Goal: Task Accomplishment & Management: Manage account settings

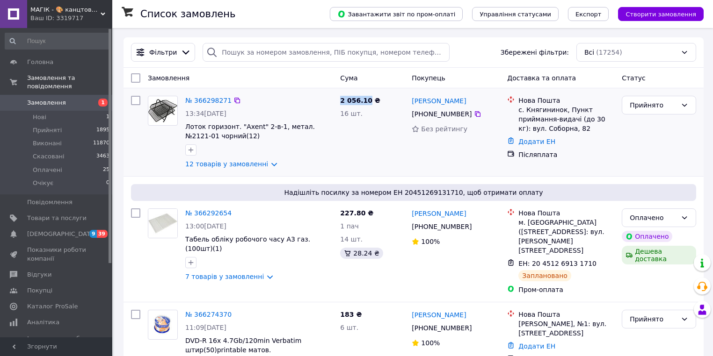
drag, startPoint x: 366, startPoint y: 102, endPoint x: 339, endPoint y: 100, distance: 27.2
click at [339, 100] on div "2 056.10 ₴ 16 шт." at bounding box center [372, 132] width 72 height 80
copy span "2 056.10"
click at [213, 103] on link "№ 366298271" at bounding box center [208, 100] width 46 height 7
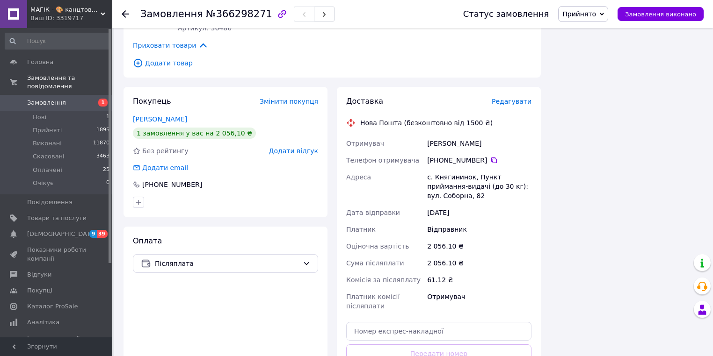
scroll to position [860, 0]
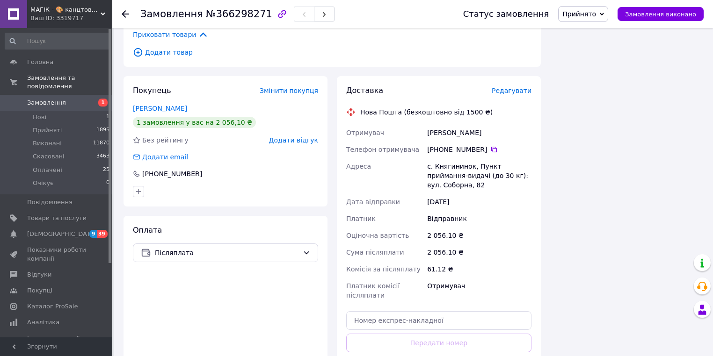
click at [122, 14] on use at bounding box center [125, 13] width 7 height 7
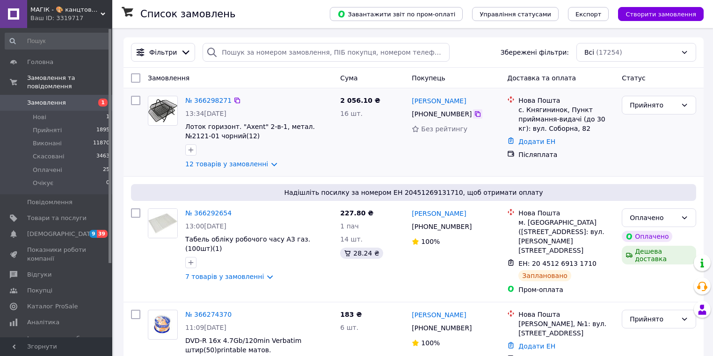
click at [474, 115] on icon at bounding box center [477, 113] width 7 height 7
drag, startPoint x: 449, startPoint y: 104, endPoint x: 434, endPoint y: 106, distance: 15.0
click at [434, 106] on div "[PERSON_NAME]" at bounding box center [439, 101] width 56 height 12
copy link "Джус"
drag, startPoint x: 410, startPoint y: 104, endPoint x: 421, endPoint y: 106, distance: 10.8
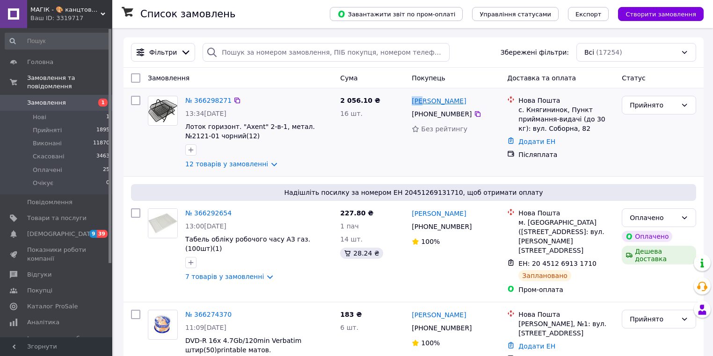
click at [421, 106] on div "[PERSON_NAME]" at bounding box center [439, 101] width 56 height 12
click at [462, 90] on div "№ 366298271 13:34, 12.10.2025 Лоток горизонт. "Axent" 2-в-1, метал. №2121-01 чо…" at bounding box center [413, 132] width 580 height 88
drag, startPoint x: 410, startPoint y: 103, endPoint x: 425, endPoint y: 107, distance: 15.4
click at [424, 108] on div "Олена Джус +380 95 244 78 78 Без рейтингу" at bounding box center [455, 132] width 95 height 80
click at [398, 129] on div "2 056.10 ₴ 16 шт." at bounding box center [372, 132] width 72 height 80
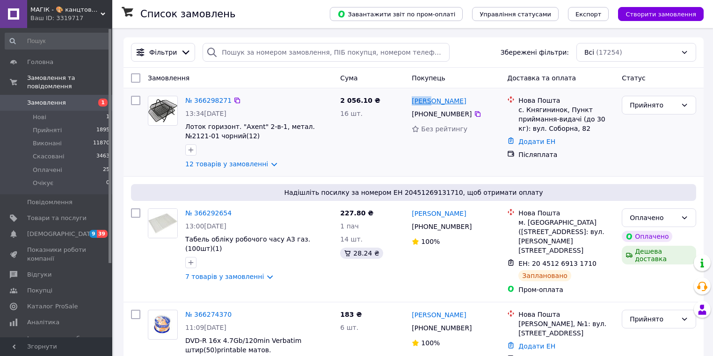
drag, startPoint x: 408, startPoint y: 103, endPoint x: 429, endPoint y: 105, distance: 21.2
click at [429, 105] on div "Олена Джус +380 95 244 78 78 Без рейтингу" at bounding box center [455, 132] width 95 height 80
copy link "Олена"
drag, startPoint x: 559, startPoint y: 113, endPoint x: 516, endPoint y: 112, distance: 43.0
click at [516, 112] on div "Нова Пошта с. Княгининок, Пункт приймання-видачі (до 30 кг): вул. Соборна, 82" at bounding box center [560, 114] width 111 height 37
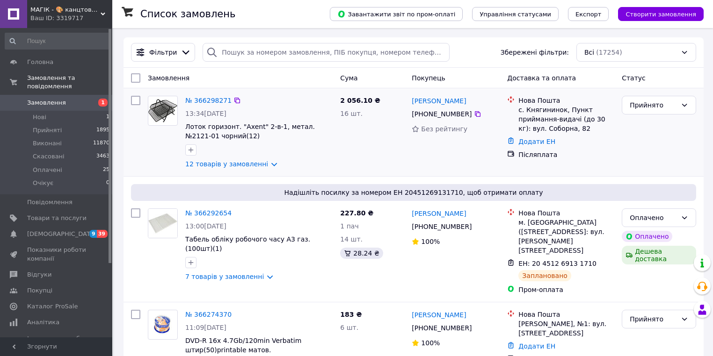
click at [504, 112] on div "Нова Пошта с. Княгининок, Пункт приймання-видачі (до 30 кг): вул. Соборна, 82 Д…" at bounding box center [560, 132] width 115 height 80
drag, startPoint x: 558, startPoint y: 112, endPoint x: 525, endPoint y: 115, distance: 33.3
click at [525, 115] on div "с. Княгининок, Пункт приймання-видачі (до 30 кг): вул. Соборна, 82" at bounding box center [566, 119] width 96 height 28
click at [474, 113] on icon at bounding box center [477, 113] width 7 height 7
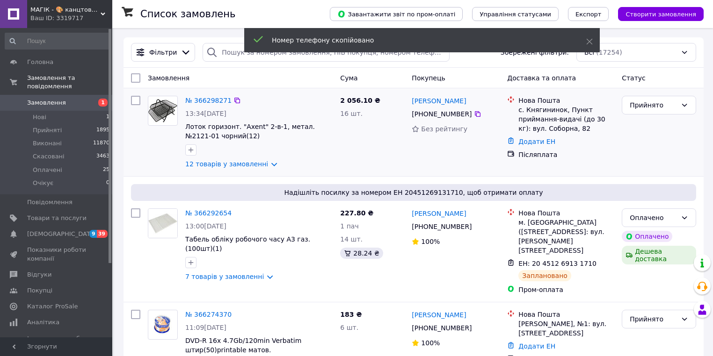
click at [484, 112] on div "[PHONE_NUMBER]" at bounding box center [456, 113] width 90 height 11
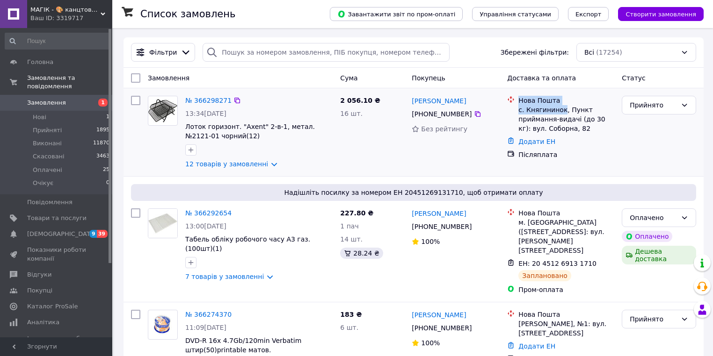
drag, startPoint x: 559, startPoint y: 113, endPoint x: 516, endPoint y: 113, distance: 43.0
click at [516, 113] on div "Нова Пошта с. Княгининок, Пункт приймання-видачі (до 30 кг): вул. Соборна, 82" at bounding box center [560, 114] width 111 height 37
click at [613, 141] on div "Додати ЕН" at bounding box center [566, 141] width 100 height 13
drag, startPoint x: 559, startPoint y: 112, endPoint x: 519, endPoint y: 113, distance: 39.3
click at [519, 113] on div "с. Княгининок, Пункт приймання-видачі (до 30 кг): вул. Соборна, 82" at bounding box center [566, 119] width 96 height 28
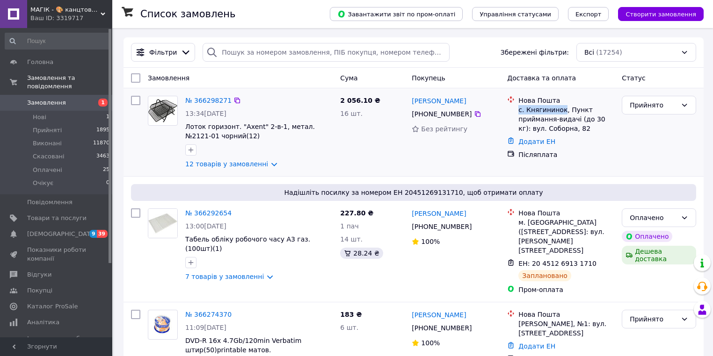
copy div "с. Княгининок"
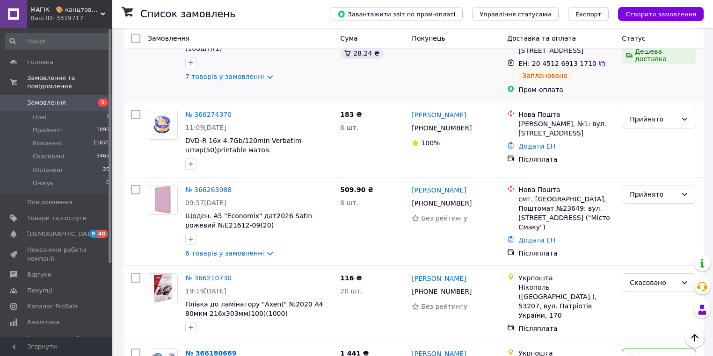
scroll to position [187, 0]
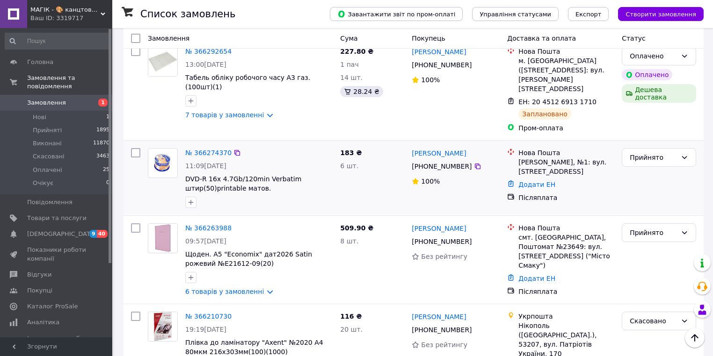
scroll to position [150, 0]
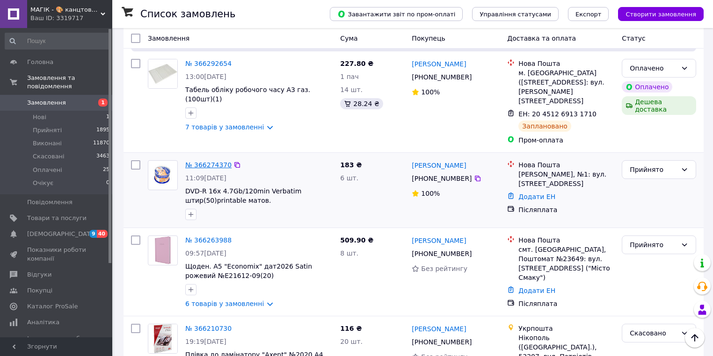
click at [211, 161] on link "№ 366274370" at bounding box center [208, 164] width 46 height 7
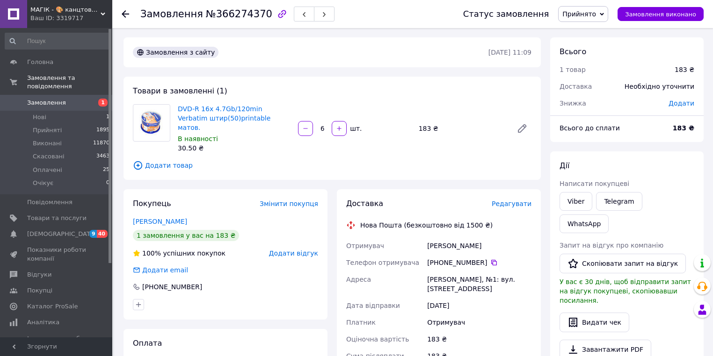
click at [125, 13] on icon at bounding box center [125, 13] width 7 height 7
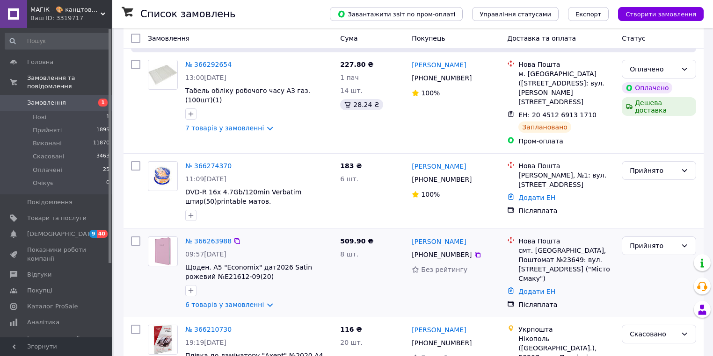
scroll to position [150, 0]
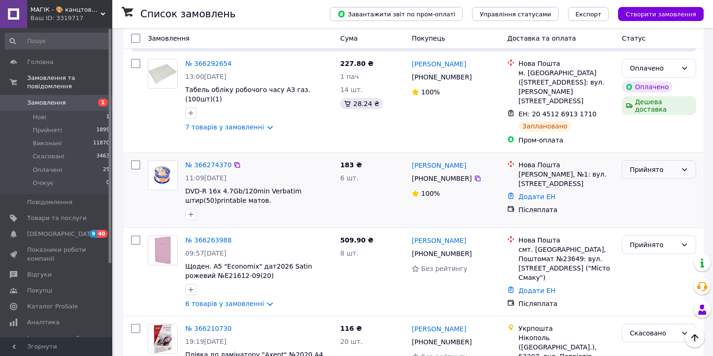
click at [633, 165] on div "Прийнято" at bounding box center [652, 170] width 47 height 10
click at [654, 189] on li "Скасовано" at bounding box center [658, 189] width 73 height 17
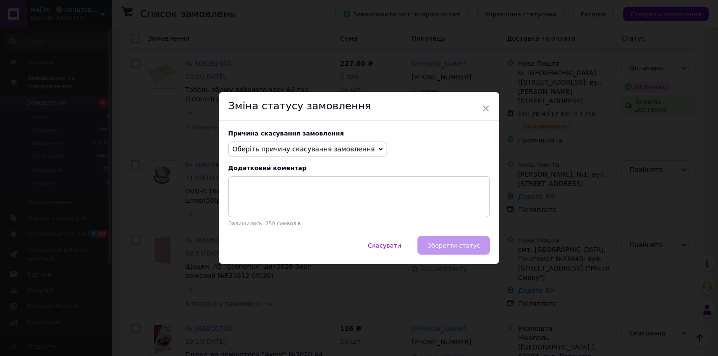
click at [379, 148] on icon at bounding box center [381, 149] width 4 height 4
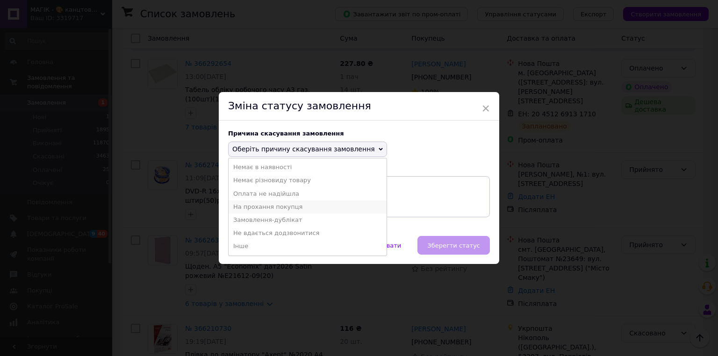
click at [286, 209] on li "На прохання покупця" at bounding box center [308, 207] width 158 height 13
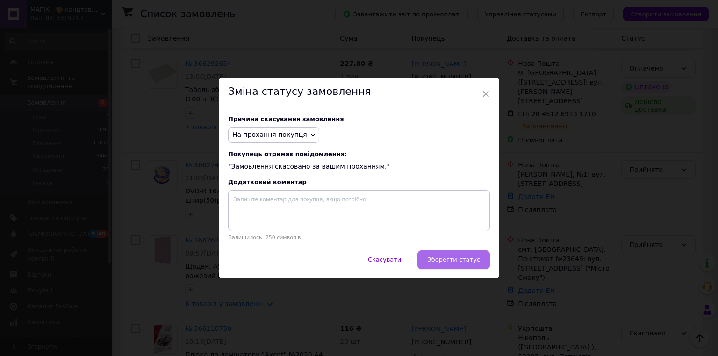
click at [447, 258] on span "Зберегти статус" at bounding box center [453, 259] width 53 height 7
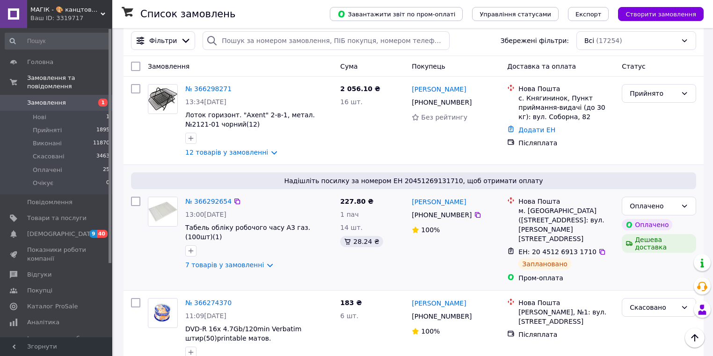
scroll to position [0, 0]
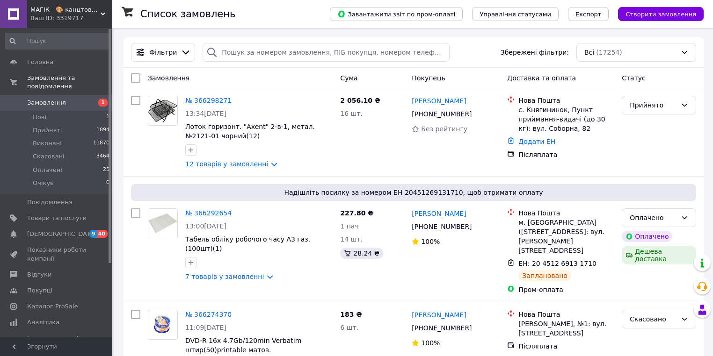
click at [208, 52] on icon at bounding box center [211, 52] width 11 height 11
click at [213, 52] on div at bounding box center [211, 52] width 19 height 19
click at [215, 54] on div at bounding box center [211, 52] width 19 height 19
click at [241, 53] on input "search" at bounding box center [325, 52] width 247 height 19
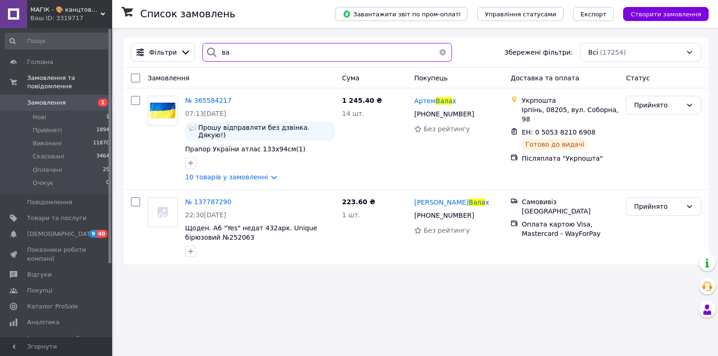
type input "в"
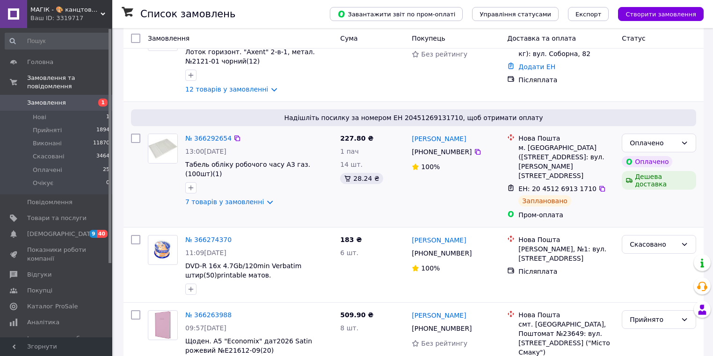
scroll to position [112, 0]
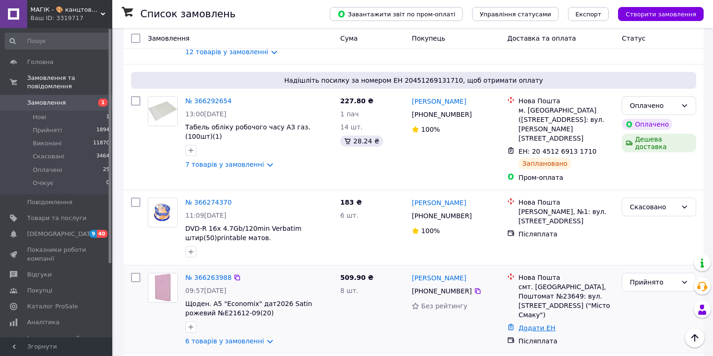
click at [535, 324] on link "Додати ЕН" at bounding box center [536, 327] width 37 height 7
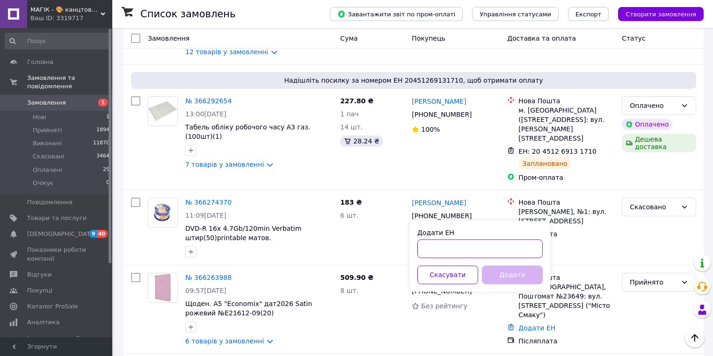
click at [461, 252] on input "Додати ЕН" at bounding box center [479, 248] width 125 height 19
type input "20451269039639"
click at [500, 276] on button "Додати" at bounding box center [512, 275] width 61 height 19
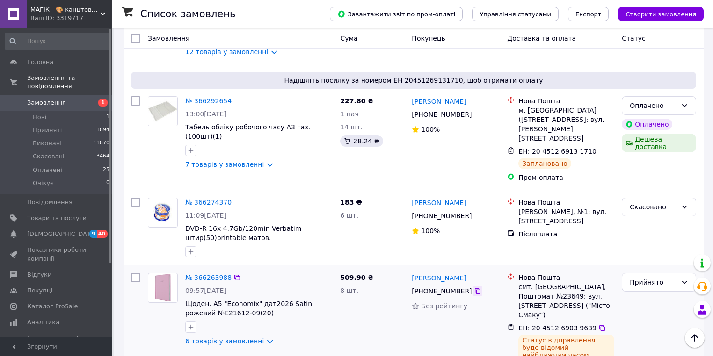
click at [474, 288] on icon at bounding box center [477, 291] width 7 height 7
click at [373, 282] on div "509.90 ₴ 8 шт." at bounding box center [372, 323] width 72 height 108
click at [599, 325] on icon at bounding box center [602, 328] width 6 height 6
click at [380, 286] on div "8 шт." at bounding box center [372, 290] width 64 height 9
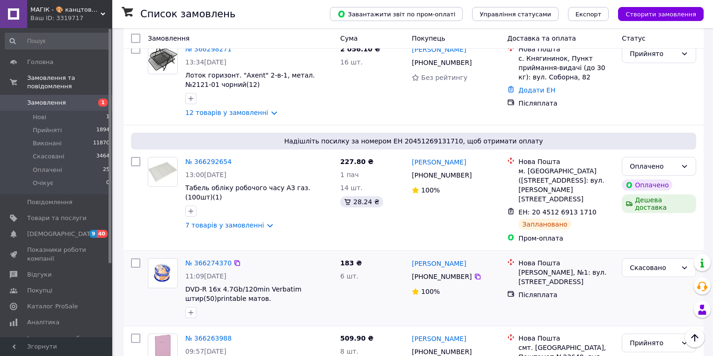
scroll to position [0, 0]
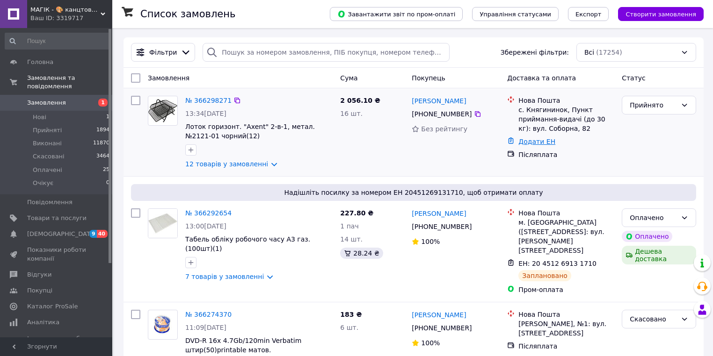
click at [533, 145] on link "Додати ЕН" at bounding box center [536, 141] width 37 height 7
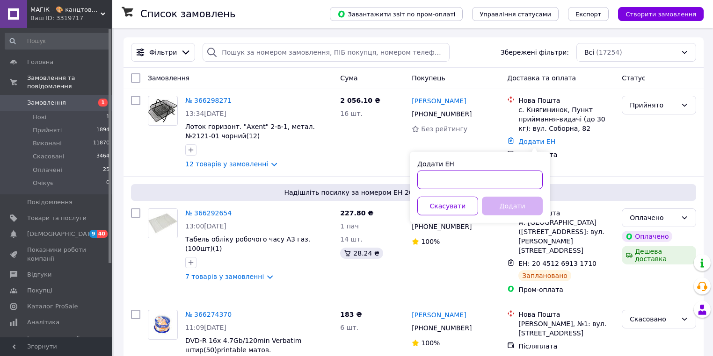
click at [473, 180] on input "Додати ЕН" at bounding box center [479, 180] width 125 height 19
type input "20451269158522"
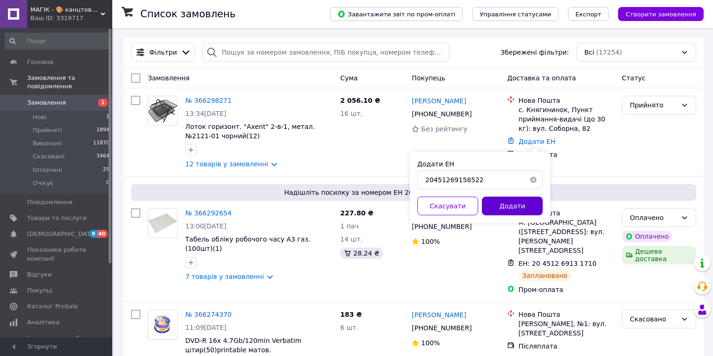
click at [505, 202] on button "Додати" at bounding box center [512, 206] width 61 height 19
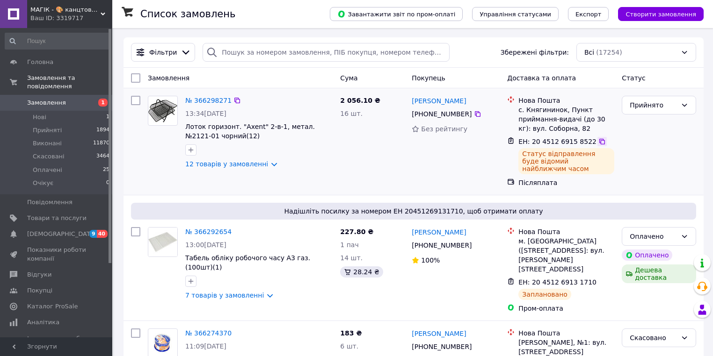
click at [599, 140] on icon at bounding box center [602, 142] width 6 height 6
click at [398, 283] on div "227.80 ₴ 1 пач 14 шт. 28.24 ₴" at bounding box center [372, 270] width 72 height 94
click at [475, 243] on icon at bounding box center [478, 246] width 6 height 6
click at [455, 276] on div "Валентина Сергієнко +380 97 667 56 11 100%" at bounding box center [455, 270] width 95 height 94
click at [598, 279] on icon at bounding box center [601, 282] width 7 height 7
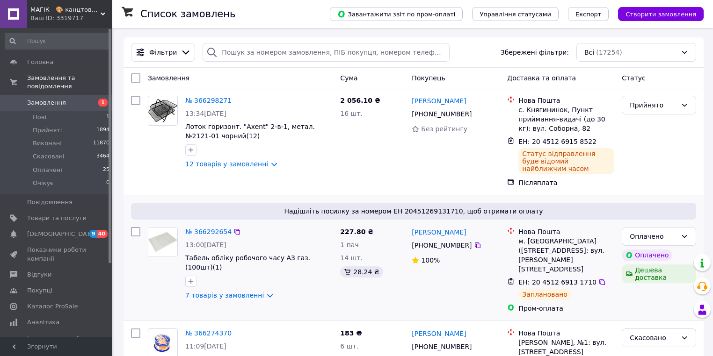
click at [408, 282] on div "Валентина Сергієнко +380 97 667 56 11 100%" at bounding box center [455, 270] width 95 height 94
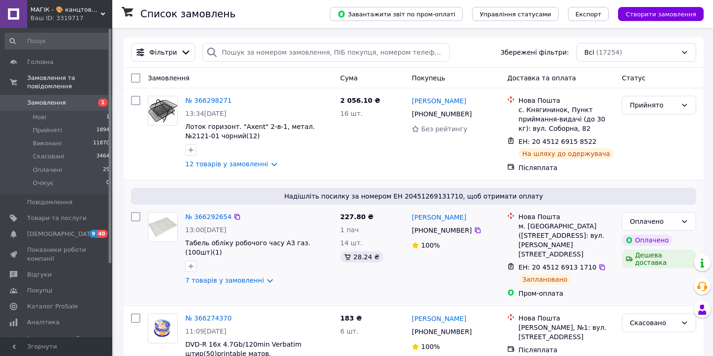
click at [281, 276] on div "7 товарів у замовленні" at bounding box center [258, 280] width 147 height 9
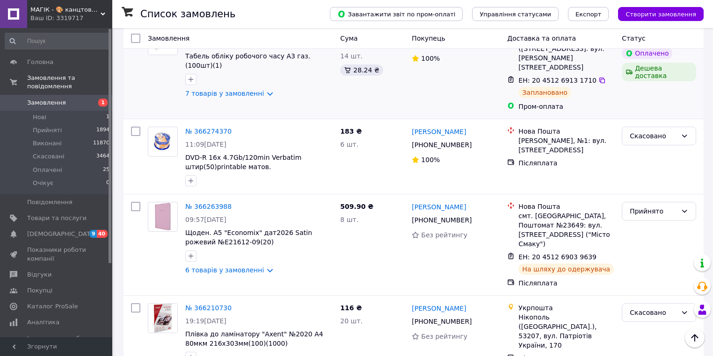
scroll to position [224, 0]
